Goal: Information Seeking & Learning: Understand process/instructions

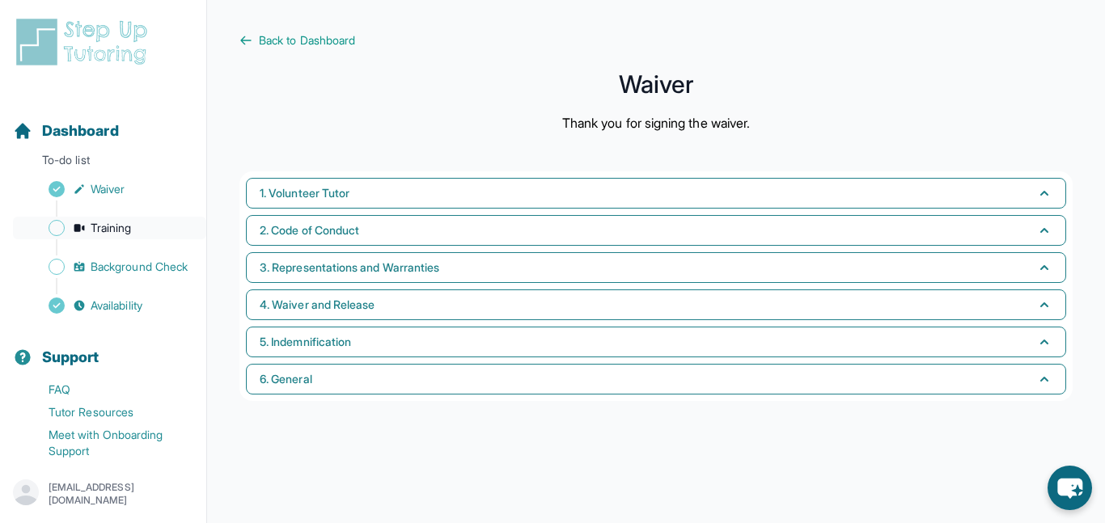
click at [93, 220] on span "Training" at bounding box center [111, 228] width 41 height 16
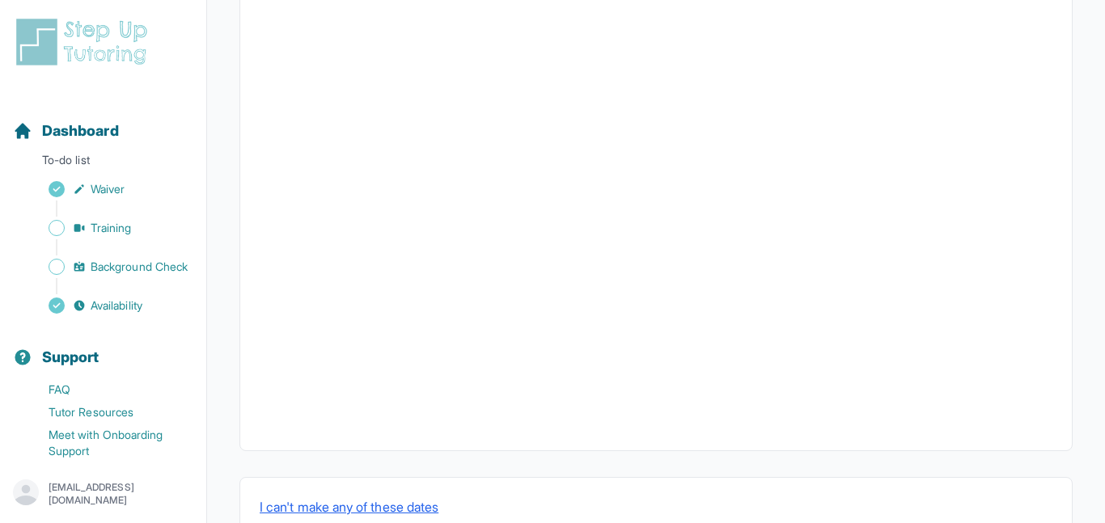
scroll to position [615, 0]
click at [349, 463] on button "I can't make any of these dates" at bounding box center [349, 460] width 179 height 19
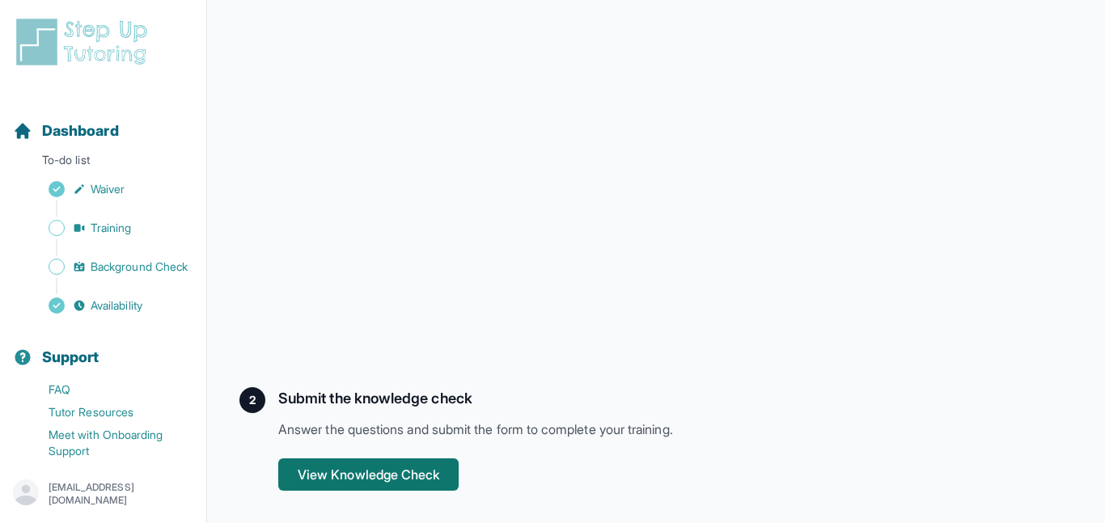
click at [385, 480] on button "View Knowledge Check" at bounding box center [368, 474] width 180 height 32
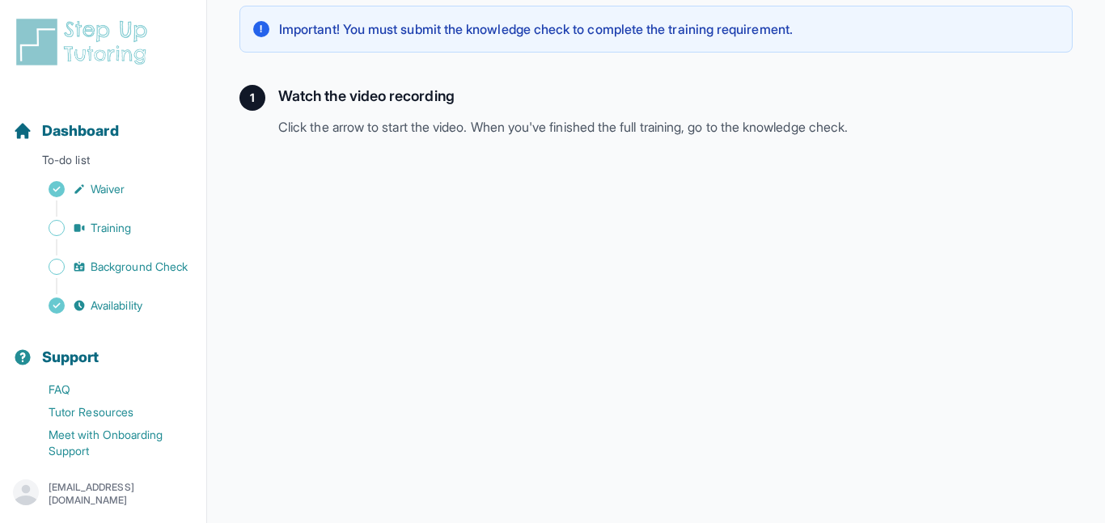
scroll to position [236, 0]
